Goal: Find specific page/section: Find specific page/section

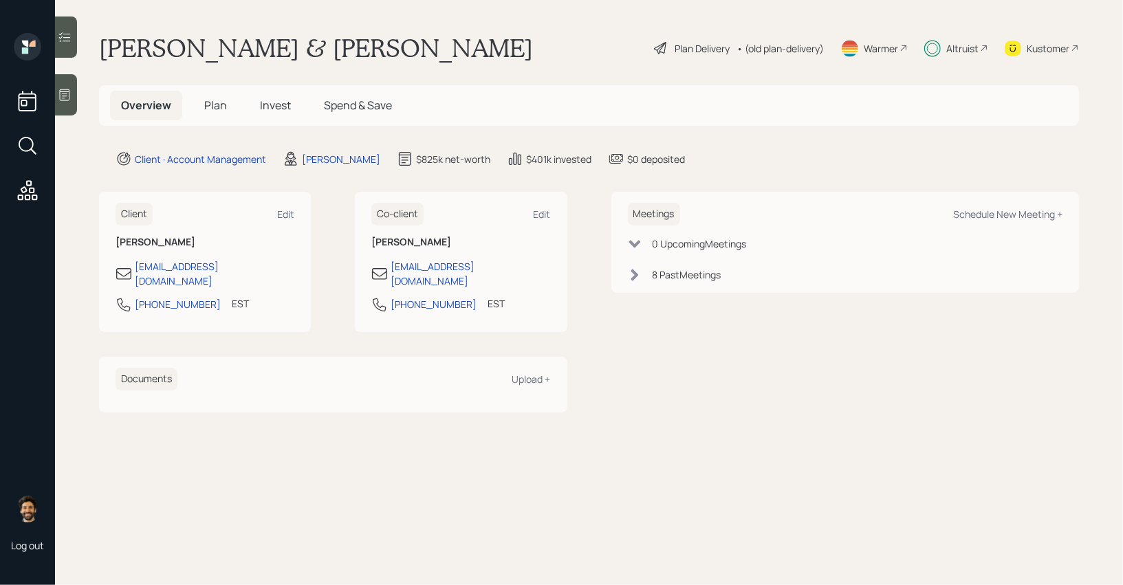
click at [962, 49] on div "Altruist" at bounding box center [962, 48] width 32 height 14
